Goal: Task Accomplishment & Management: Manage account settings

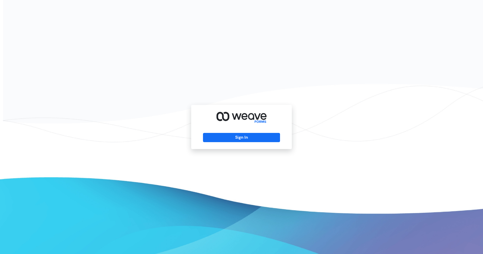
click at [239, 144] on div "Sign In" at bounding box center [241, 127] width 101 height 44
click at [242, 137] on button "Sign In" at bounding box center [241, 137] width 77 height 9
